Goal: Check status: Check status

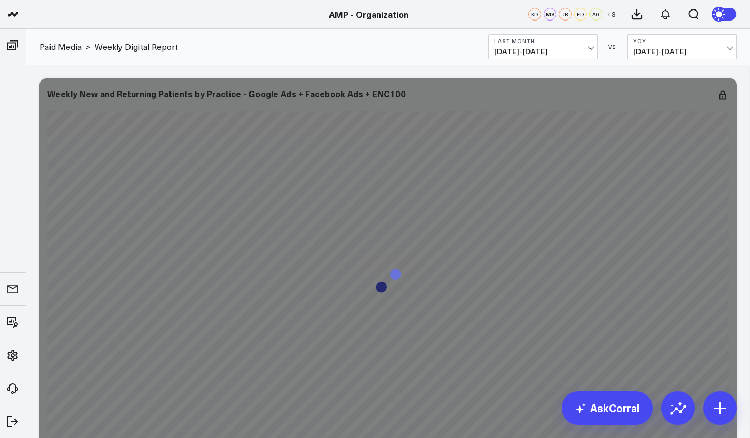
click at [589, 52] on span "[DATE] - [DATE]" at bounding box center [543, 51] width 98 height 8
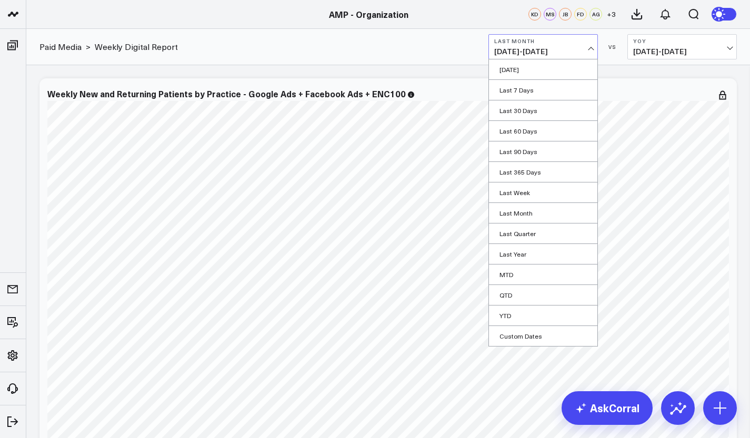
scroll to position [269, 0]
click at [66, 314] on link "AMP - Organization" at bounding box center [89, 310] width 126 height 28
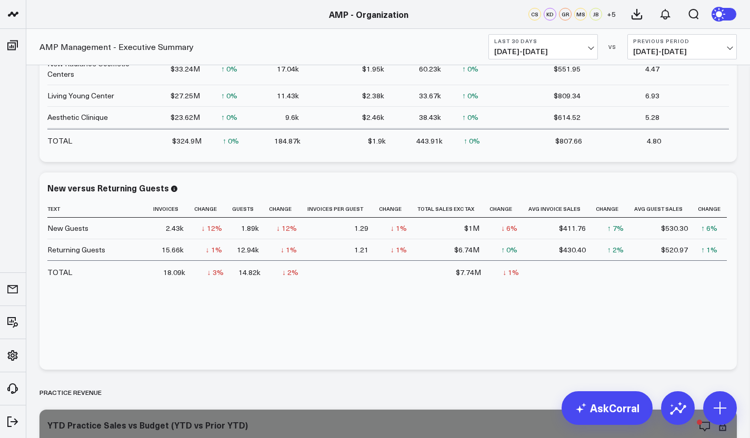
scroll to position [365, 0]
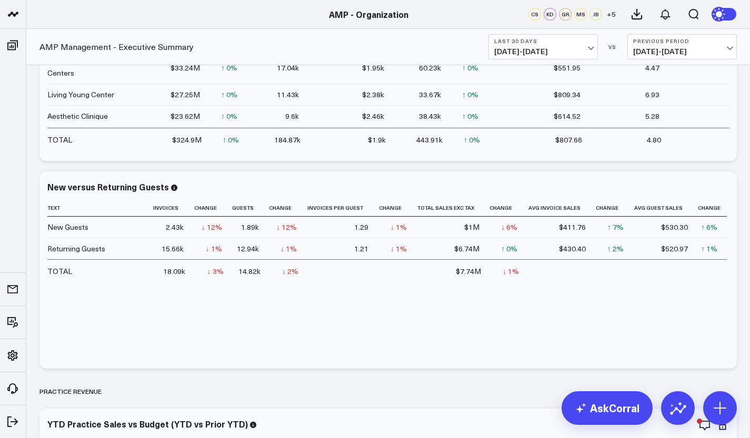
click at [715, 53] on span "07/11/25 - 08/09/25" at bounding box center [682, 51] width 98 height 8
click at [666, 113] on link "YoY" at bounding box center [682, 111] width 108 height 20
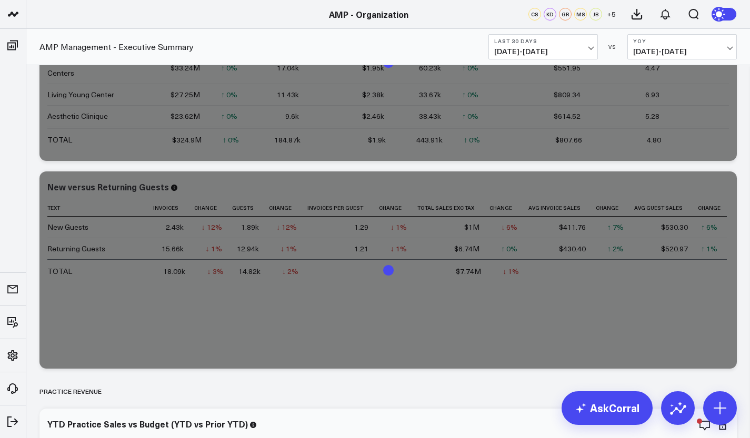
click at [587, 50] on span "08/10/25 - 09/08/25" at bounding box center [543, 51] width 98 height 8
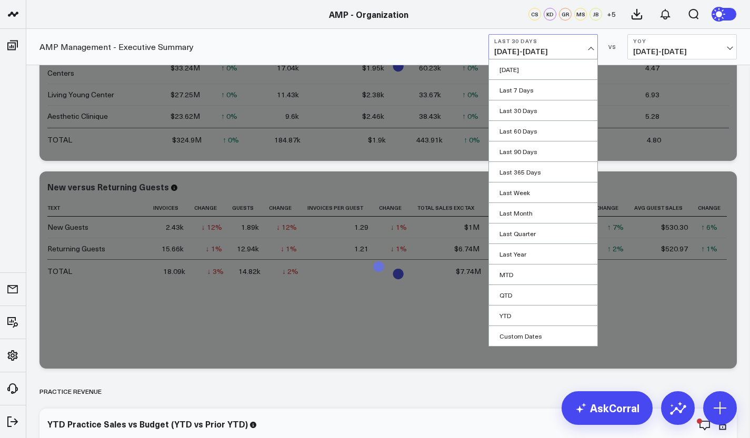
click at [529, 129] on link "Last 60 Days" at bounding box center [543, 131] width 108 height 20
